Goal: Information Seeking & Learning: Check status

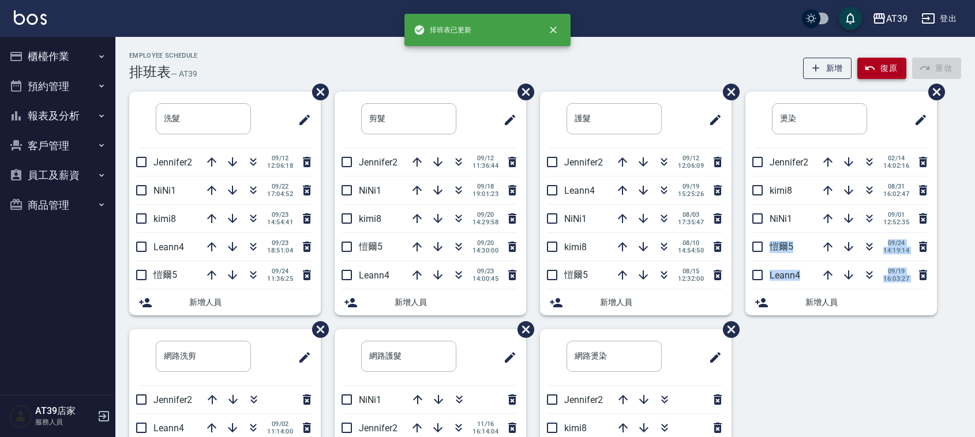
click at [878, 76] on button "復原" at bounding box center [882, 68] width 49 height 21
click at [796, 379] on div "洗髮 ​ Jennifer2 09/12 12:06:18 NiNi1 09/22 17:04:52 kimi8 09/23 14:54:41 Leann4 …" at bounding box center [538, 330] width 846 height 476
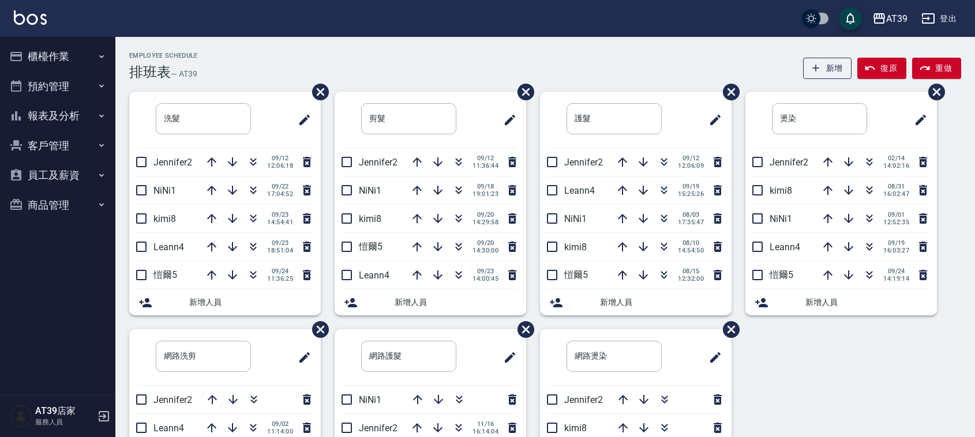
click at [339, 52] on div "Employee Schedule 排班表 — AT39 新增 復原 重做" at bounding box center [545, 66] width 832 height 28
click at [249, 250] on icon "button" at bounding box center [253, 247] width 14 height 14
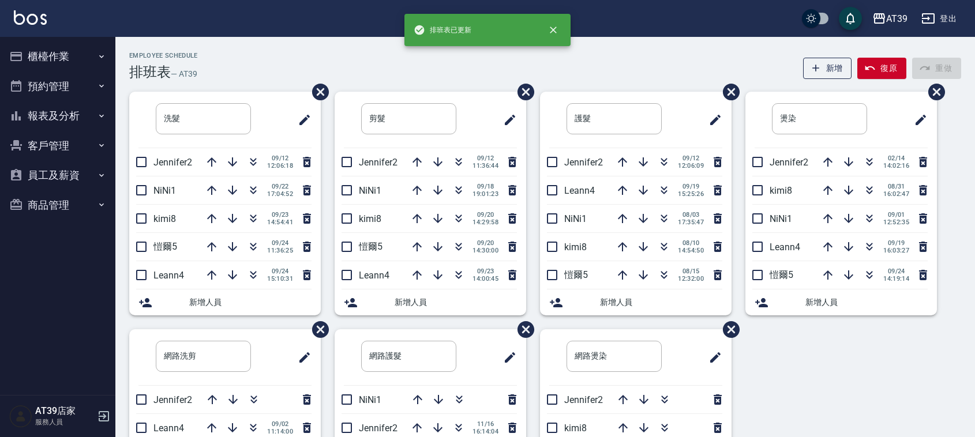
click at [433, 44] on div "排班表已更新" at bounding box center [488, 30] width 166 height 32
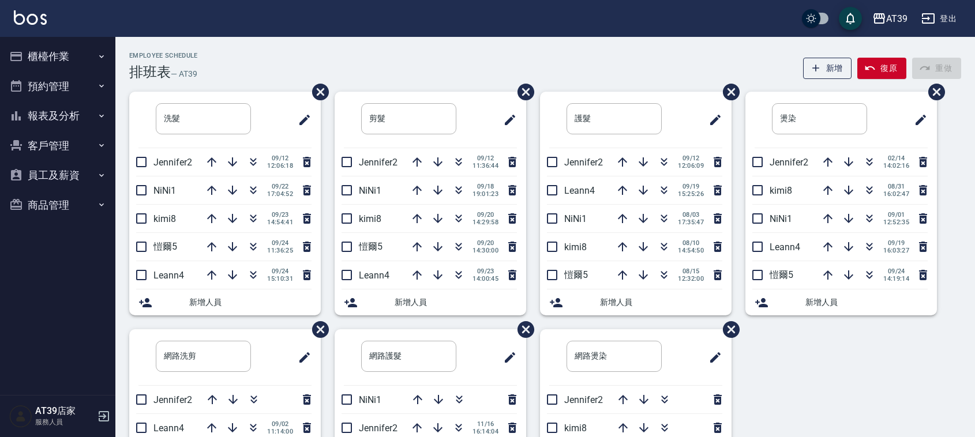
click at [900, 351] on div "洗髮 ​ Jennifer2 09/12 12:06:18 NiNi1 09/22 17:04:52 kimi8 09/23 14:54:41 愷爾5 09/…" at bounding box center [538, 330] width 846 height 476
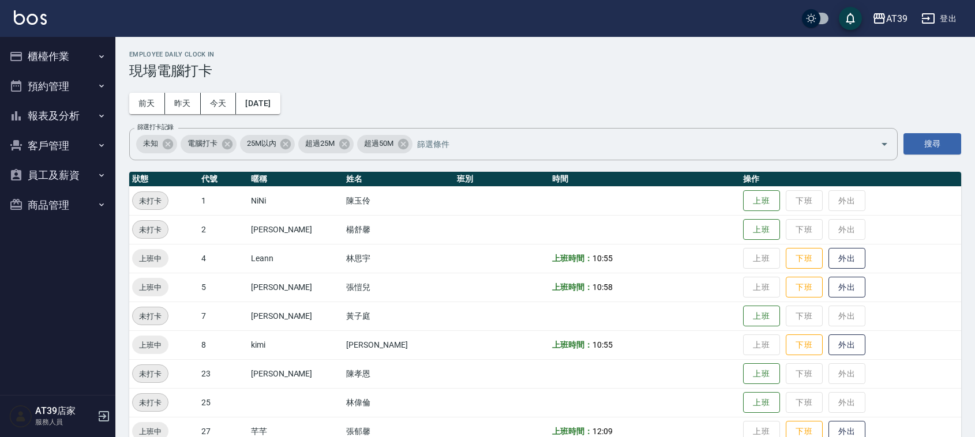
scroll to position [144, 0]
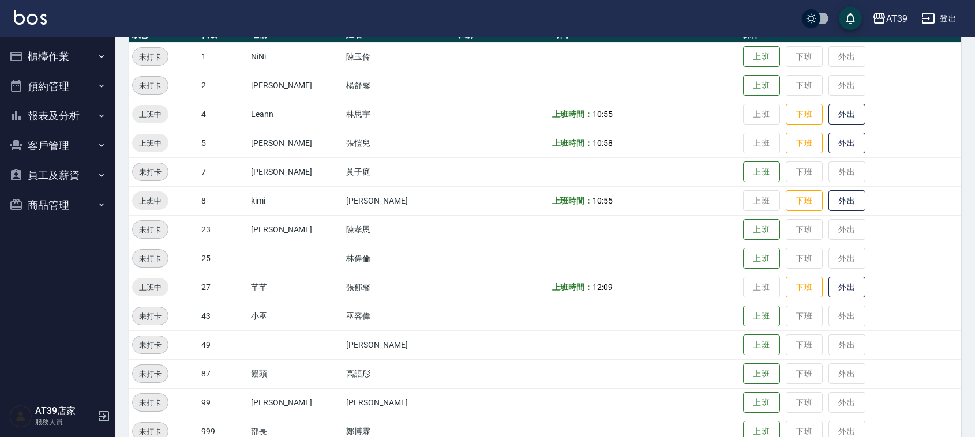
click at [64, 117] on button "報表及分析" at bounding box center [58, 116] width 106 height 30
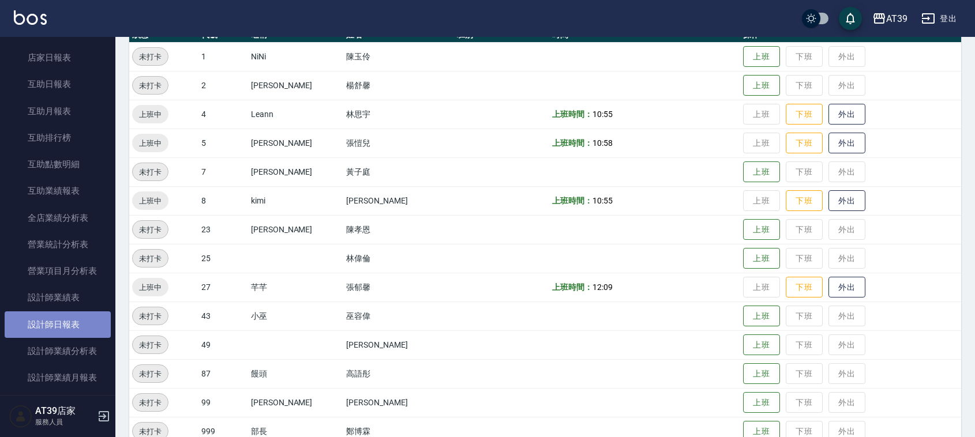
click at [82, 327] on link "設計師日報表" at bounding box center [58, 325] width 106 height 27
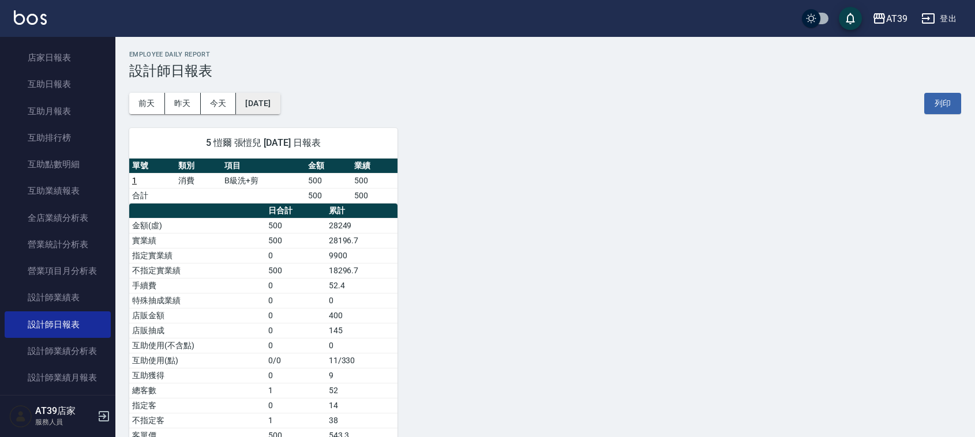
click at [280, 103] on button "[DATE]" at bounding box center [258, 103] width 44 height 21
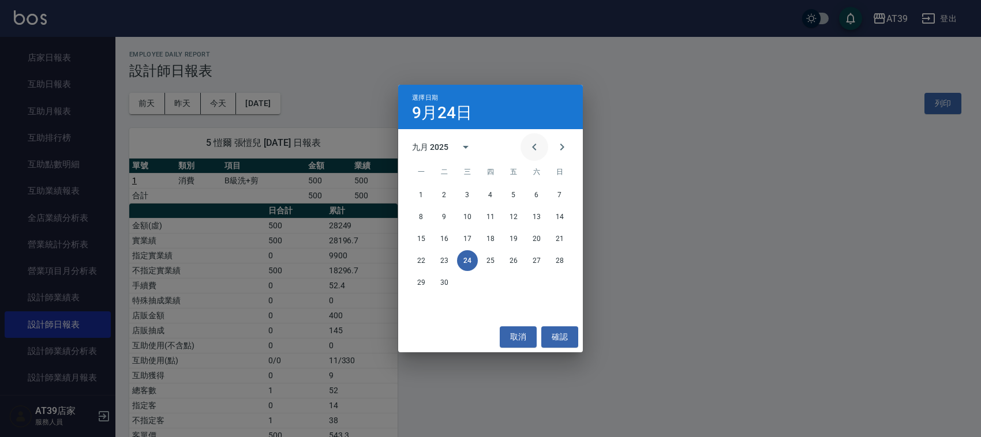
click at [537, 151] on icon "Previous month" at bounding box center [535, 147] width 14 height 14
click at [558, 252] on button "24" at bounding box center [559, 260] width 21 height 21
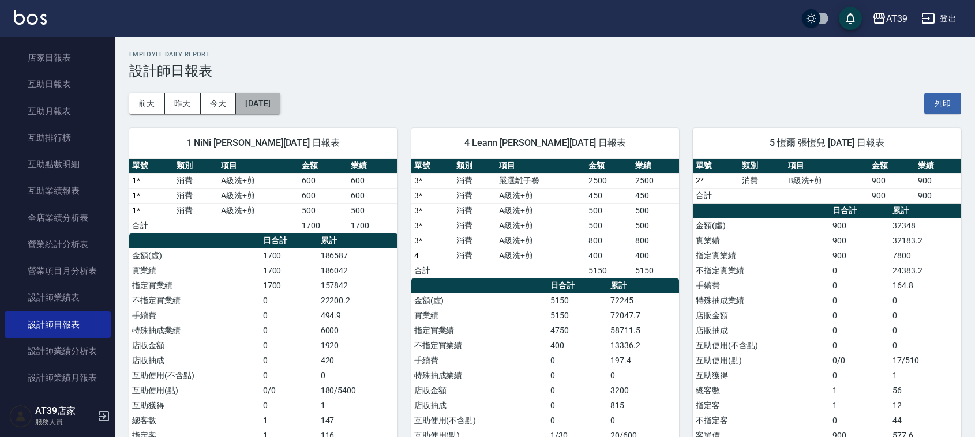
click at [275, 97] on button "[DATE]" at bounding box center [258, 103] width 44 height 21
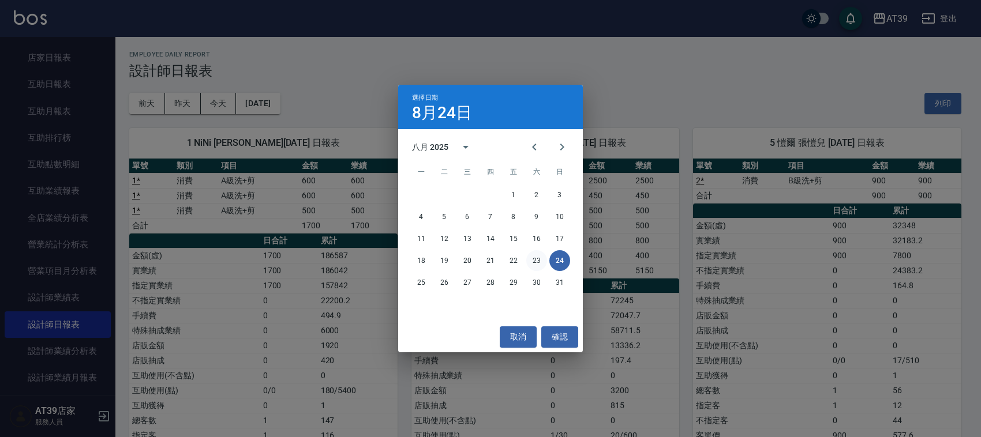
click at [535, 266] on button "23" at bounding box center [536, 260] width 21 height 21
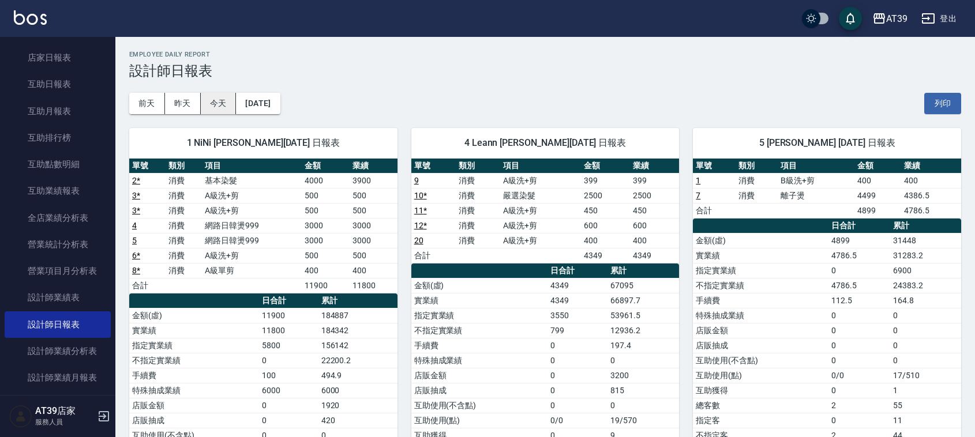
click at [222, 103] on button "今天" at bounding box center [219, 103] width 36 height 21
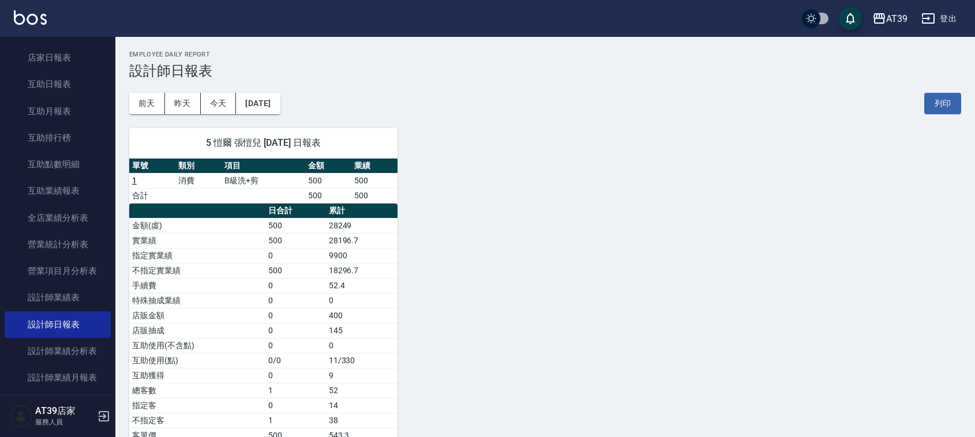
click at [27, 24] on img at bounding box center [30, 17] width 33 height 14
